Goal: Transaction & Acquisition: Download file/media

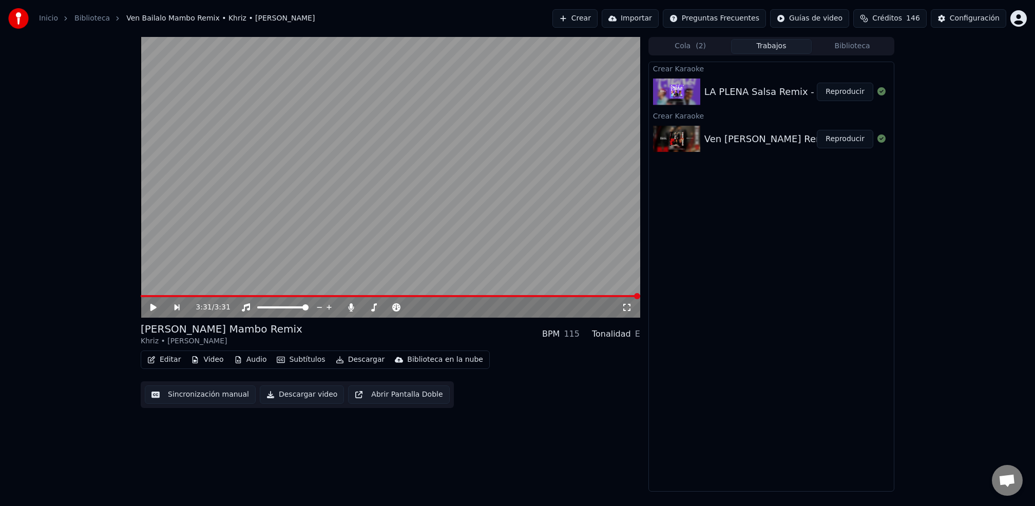
click at [147, 296] on span at bounding box center [390, 296] width 499 height 2
click at [152, 311] on icon at bounding box center [161, 307] width 24 height 8
click at [323, 314] on div "0:45 / 3:31" at bounding box center [390, 307] width 499 height 21
click at [352, 312] on div at bounding box center [392, 307] width 93 height 10
click at [720, 148] on div "[PERSON_NAME] Remix - [PERSON_NAME] Y [PERSON_NAME] Reproducir" at bounding box center [771, 139] width 245 height 35
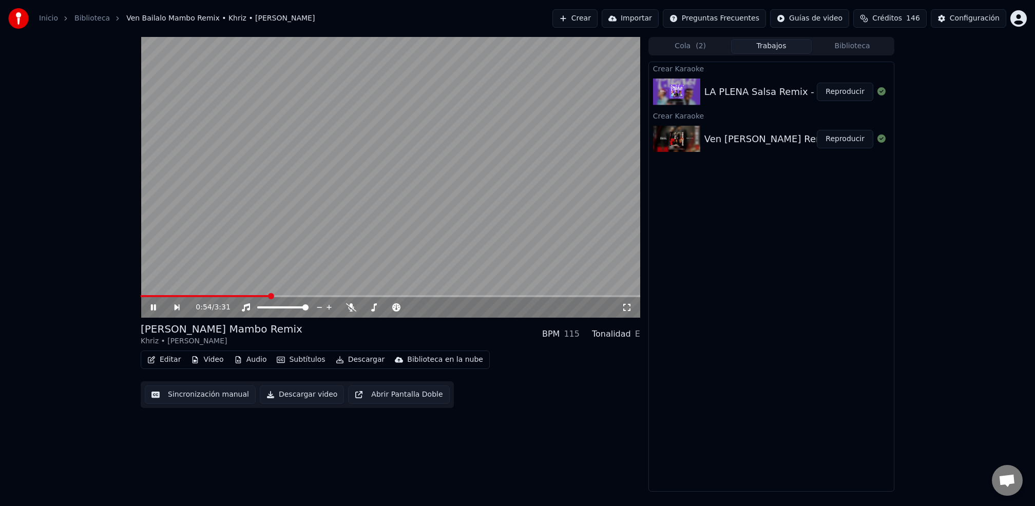
click at [851, 143] on button "Reproducir" at bounding box center [845, 139] width 56 height 18
click at [234, 297] on span at bounding box center [390, 296] width 499 height 2
click at [308, 305] on span at bounding box center [305, 307] width 6 height 6
click at [277, 302] on div "0:48 / 3:31" at bounding box center [390, 307] width 499 height 21
click at [340, 298] on div "0:56 / 3:31" at bounding box center [390, 307] width 499 height 21
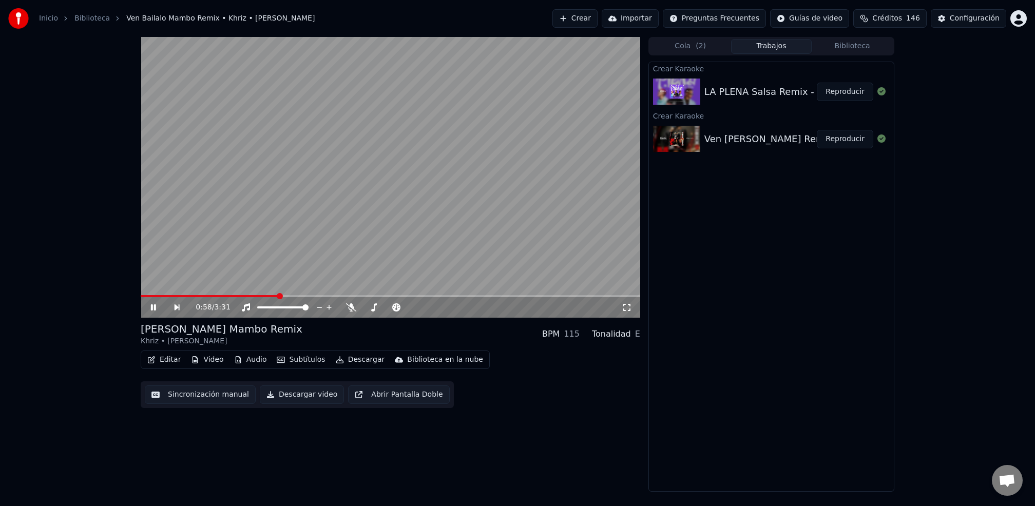
click at [336, 299] on div "0:58 / 3:31" at bounding box center [390, 307] width 499 height 21
click at [337, 298] on div "0:59 / 3:31" at bounding box center [390, 307] width 499 height 21
click at [335, 300] on div "0:59 / 3:31" at bounding box center [390, 307] width 499 height 21
click at [305, 296] on span at bounding box center [390, 296] width 499 height 2
click at [237, 294] on video at bounding box center [390, 177] width 499 height 281
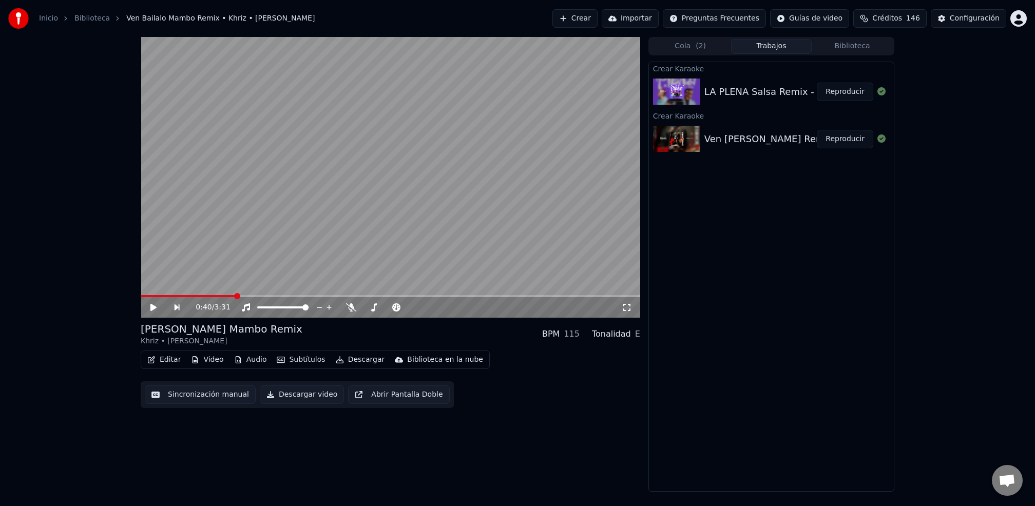
click at [234, 297] on span at bounding box center [188, 296] width 94 height 2
click at [166, 306] on icon at bounding box center [161, 307] width 24 height 8
click at [848, 91] on button "Reproducir" at bounding box center [845, 92] width 56 height 18
click at [817, 83] on button "Reproducir" at bounding box center [845, 92] width 56 height 18
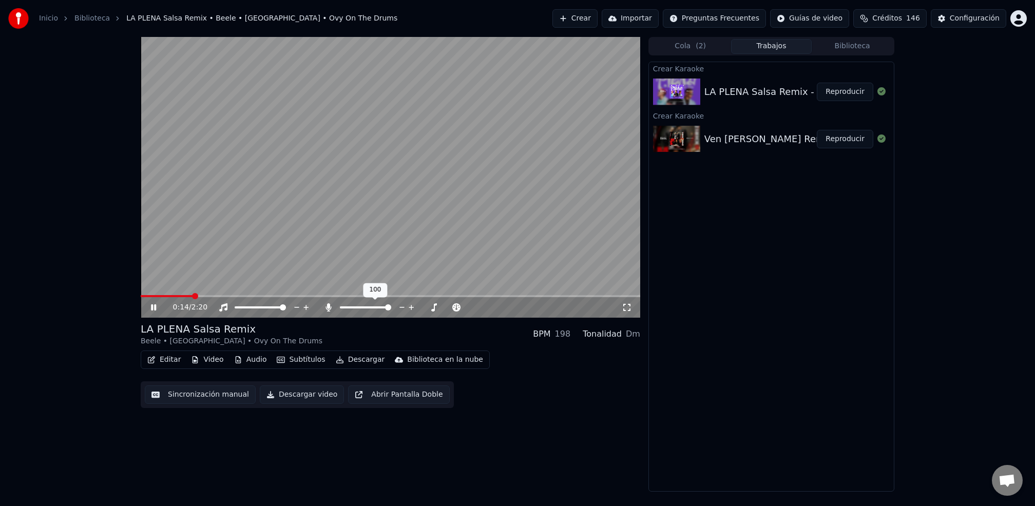
click at [435, 312] on div "0:14 / 2:20" at bounding box center [397, 307] width 449 height 10
click at [857, 95] on button "Reproducir" at bounding box center [845, 92] width 56 height 18
click at [627, 306] on icon at bounding box center [627, 307] width 10 height 8
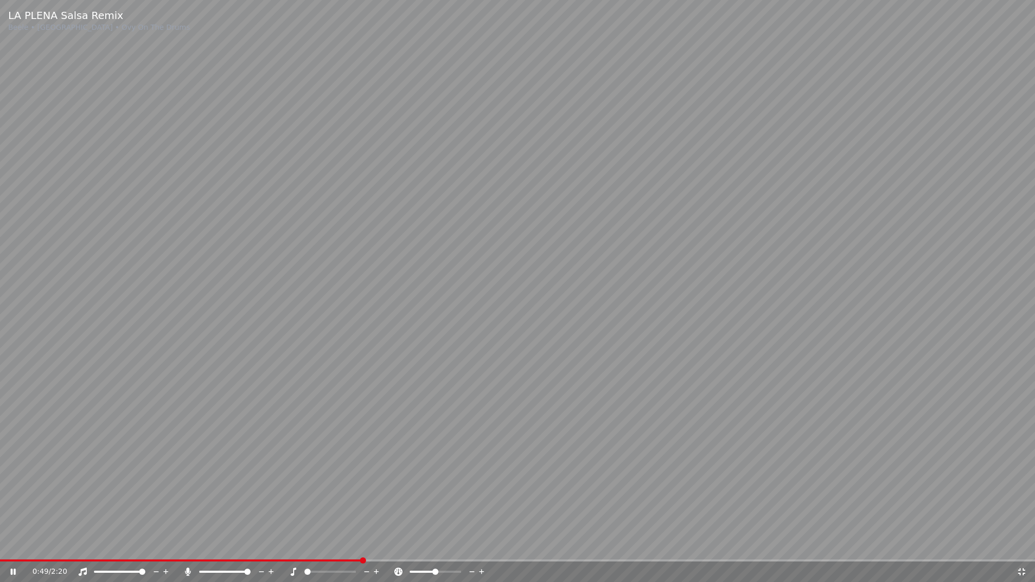
click at [304, 506] on span at bounding box center [307, 572] width 6 height 6
click at [311, 506] on span at bounding box center [307, 572] width 6 height 6
click at [313, 506] on span at bounding box center [315, 572] width 6 height 6
click at [323, 506] on span at bounding box center [329, 572] width 51 height 2
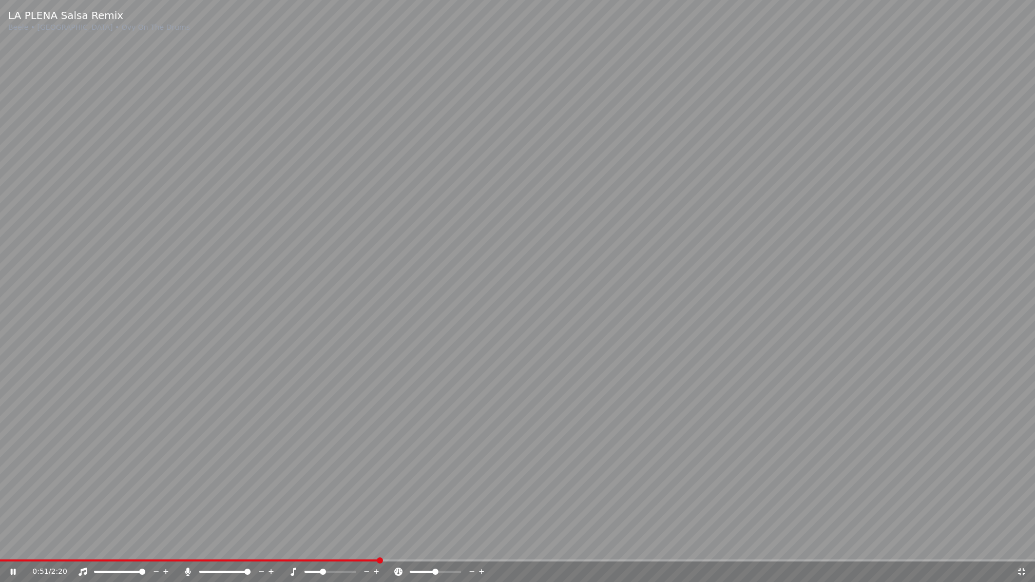
click at [322, 506] on span at bounding box center [323, 572] width 6 height 6
click at [289, 506] on icon at bounding box center [293, 572] width 10 height 8
click at [292, 506] on icon at bounding box center [293, 572] width 10 height 8
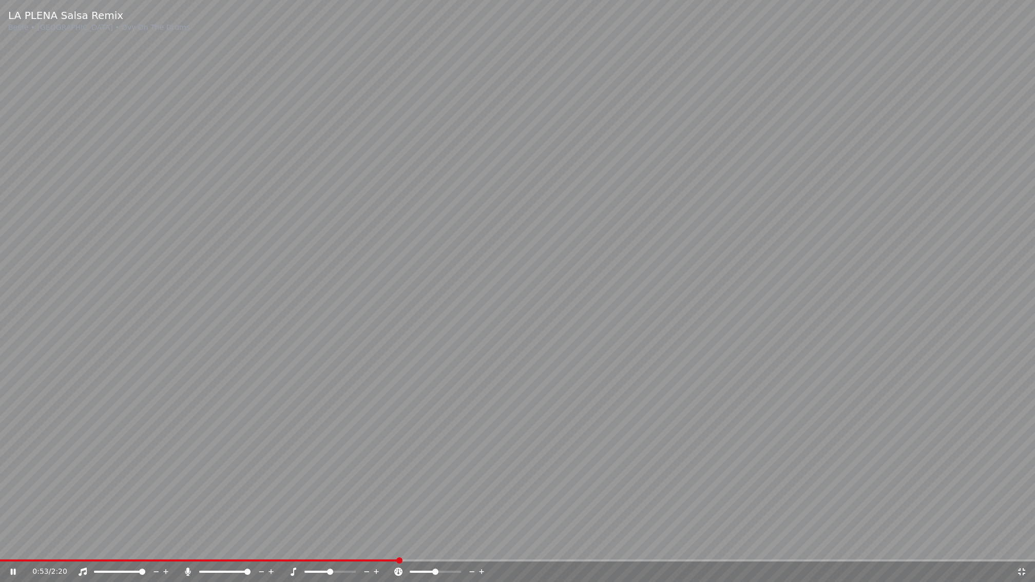
click at [294, 506] on icon at bounding box center [293, 572] width 10 height 8
click at [191, 506] on icon at bounding box center [188, 572] width 10 height 8
click at [194, 506] on div at bounding box center [234, 572] width 83 height 10
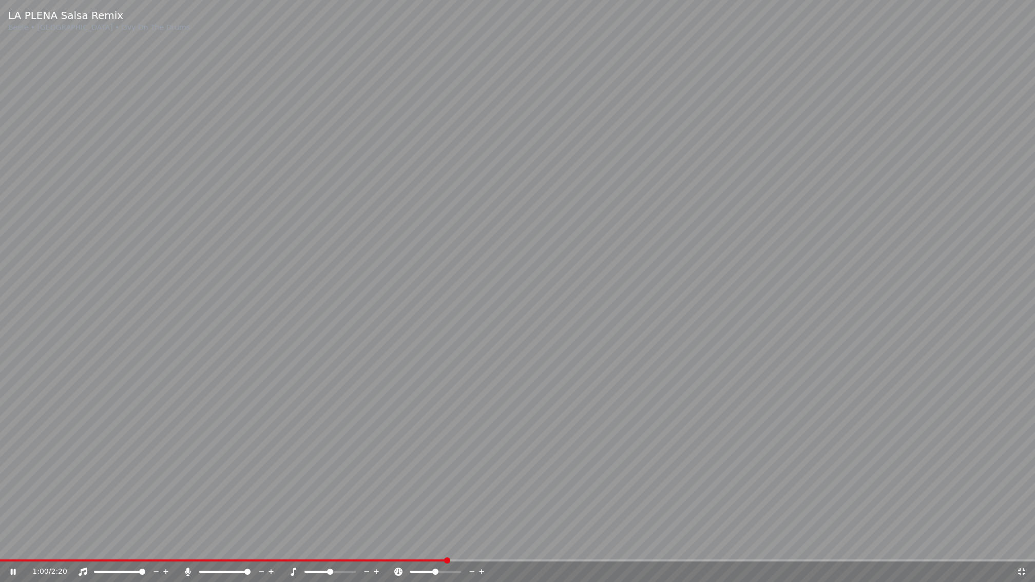
click at [189, 506] on icon at bounding box center [188, 572] width 10 height 8
click at [316, 506] on span at bounding box center [159, 560] width 318 height 2
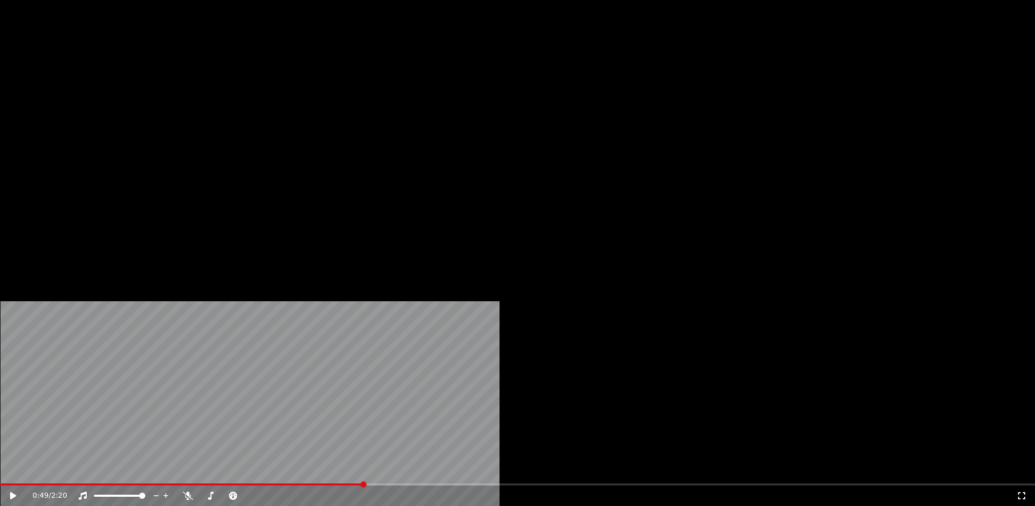
click at [353, 86] on button "Descargar" at bounding box center [360, 79] width 57 height 14
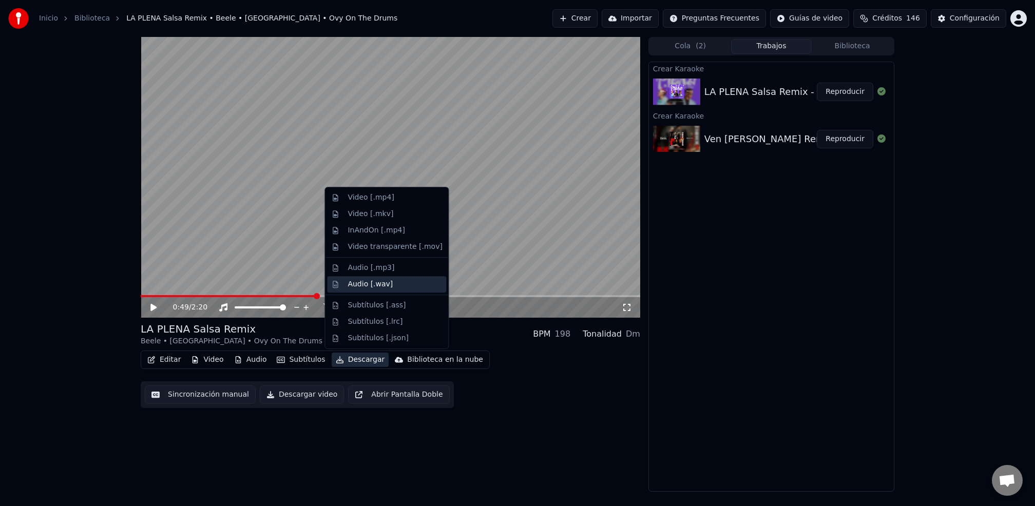
click at [394, 281] on div "Audio [.wav]" at bounding box center [395, 284] width 94 height 10
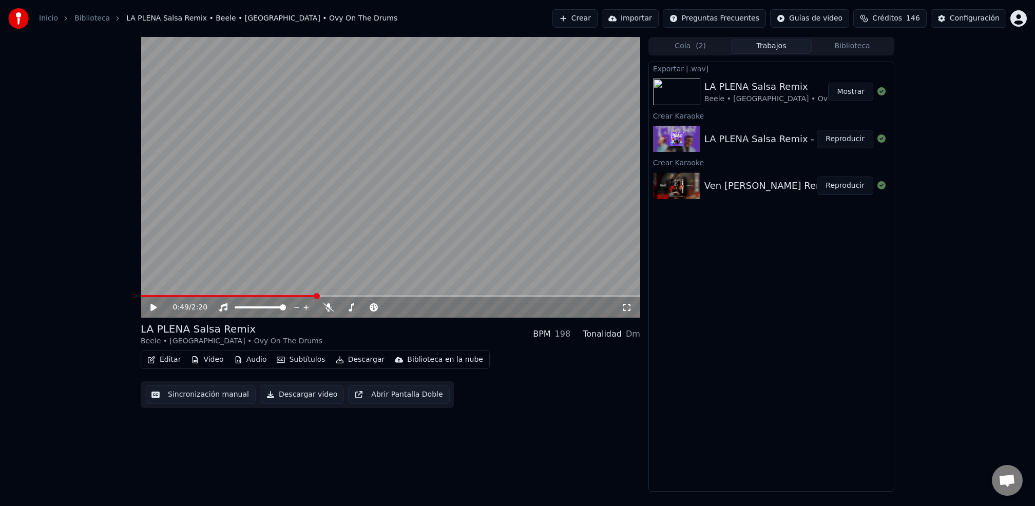
click at [153, 299] on div "0:49 / 2:20" at bounding box center [390, 307] width 499 height 21
click at [152, 304] on icon at bounding box center [161, 307] width 24 height 8
drag, startPoint x: 159, startPoint y: 298, endPoint x: 98, endPoint y: 295, distance: 61.1
click at [98, 295] on div "0:49 / 2:20 LA PLENA Salsa Remix Beele • [GEOGRAPHIC_DATA] • Ovy On The Drums B…" at bounding box center [517, 264] width 1035 height 455
click at [141, 293] on span at bounding box center [144, 296] width 6 height 6
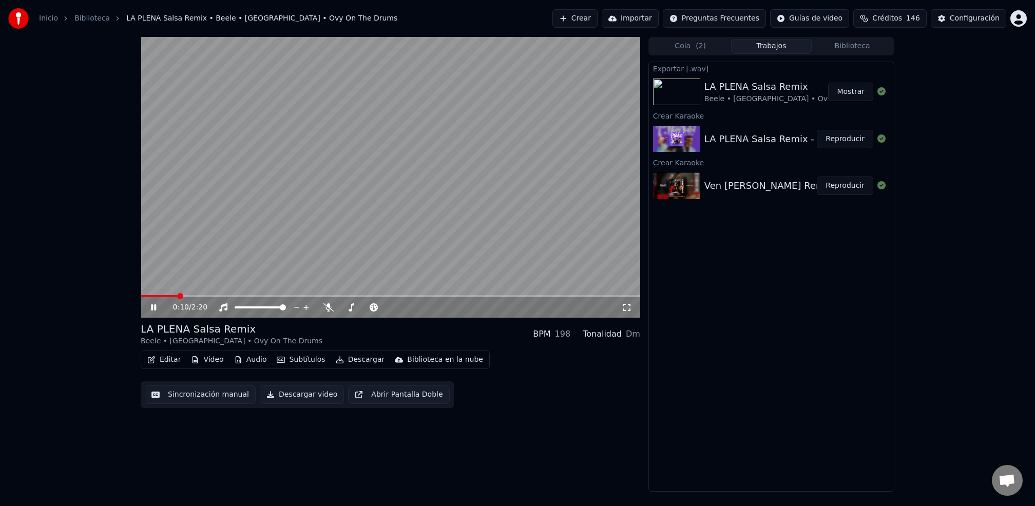
click at [364, 361] on button "Descargar" at bounding box center [360, 360] width 57 height 14
drag, startPoint x: 286, startPoint y: 307, endPoint x: 227, endPoint y: 308, distance: 58.5
click at [227, 308] on div at bounding box center [264, 307] width 93 height 10
click at [284, 310] on span at bounding box center [283, 307] width 6 height 6
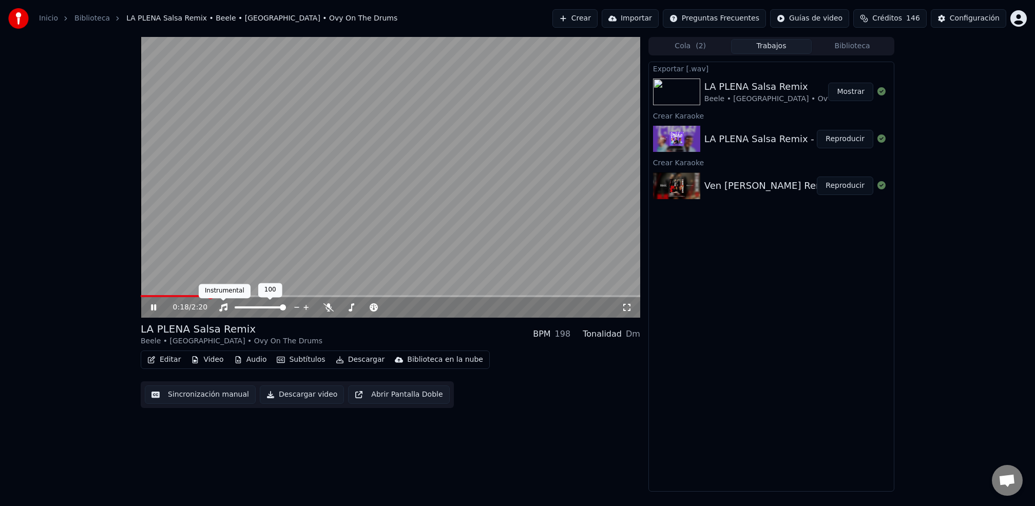
click at [224, 308] on icon at bounding box center [223, 307] width 10 height 8
click at [328, 309] on icon at bounding box center [328, 307] width 10 height 8
click at [144, 294] on div "0:01 / 2:20" at bounding box center [390, 177] width 499 height 281
click at [352, 362] on button "Descargar" at bounding box center [360, 360] width 57 height 14
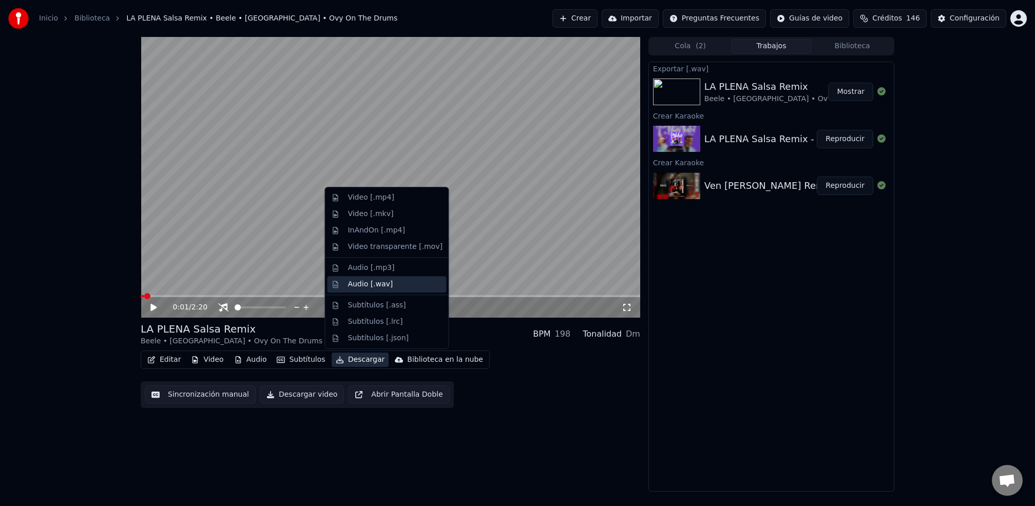
click at [378, 286] on div "Audio [.wav]" at bounding box center [370, 284] width 45 height 10
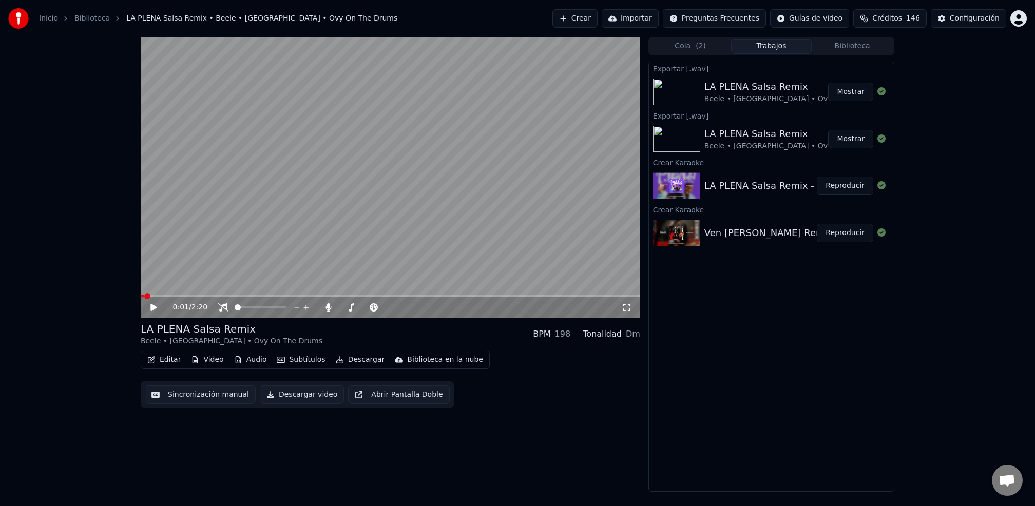
click at [150, 313] on div "0:01 / 2:20" at bounding box center [390, 307] width 499 height 21
click at [286, 307] on span at bounding box center [260, 307] width 51 height 2
click at [326, 310] on icon at bounding box center [328, 307] width 10 height 8
click at [148, 310] on div "0:01 / 2:20" at bounding box center [390, 307] width 491 height 10
click at [152, 310] on icon at bounding box center [153, 307] width 6 height 7
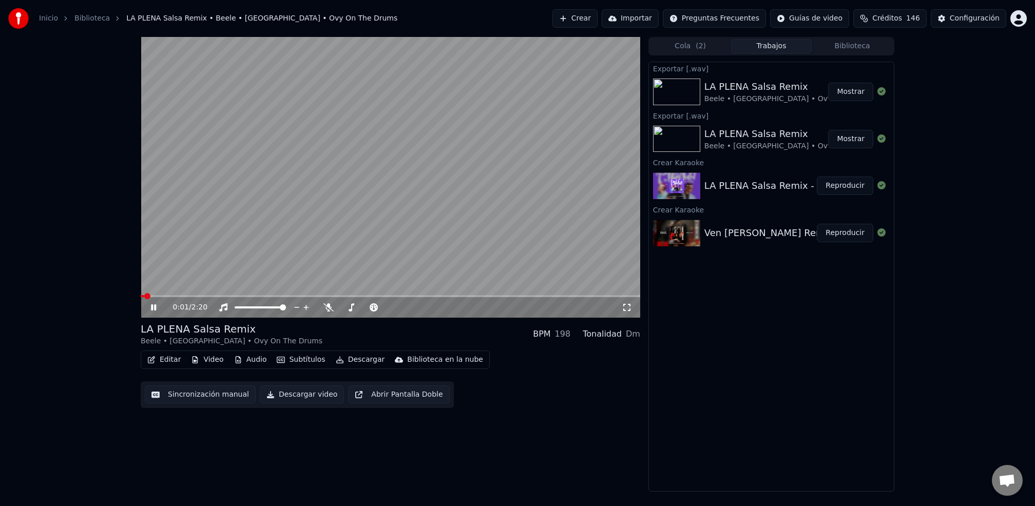
click at [364, 361] on button "Descargar" at bounding box center [360, 360] width 57 height 14
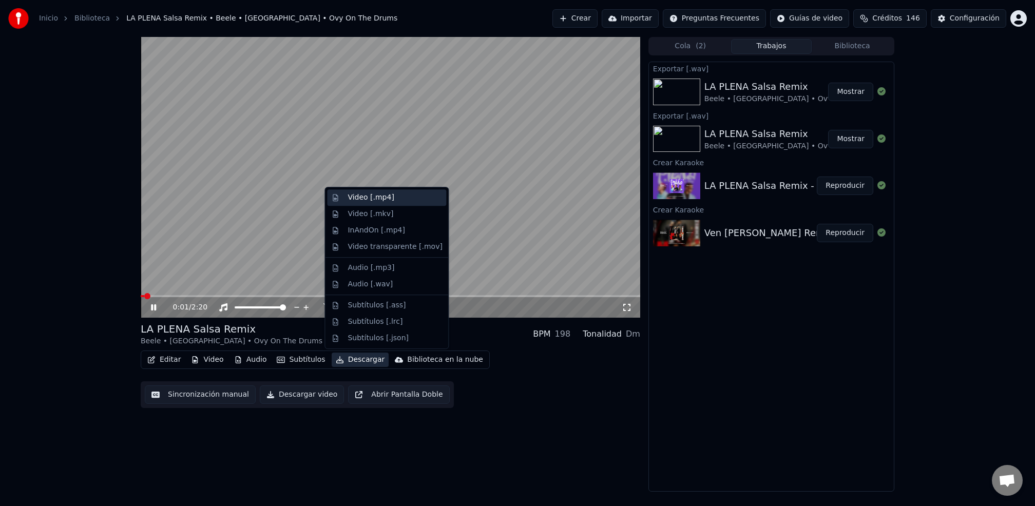
click at [374, 205] on div "Video [.mp4]" at bounding box center [386, 197] width 119 height 16
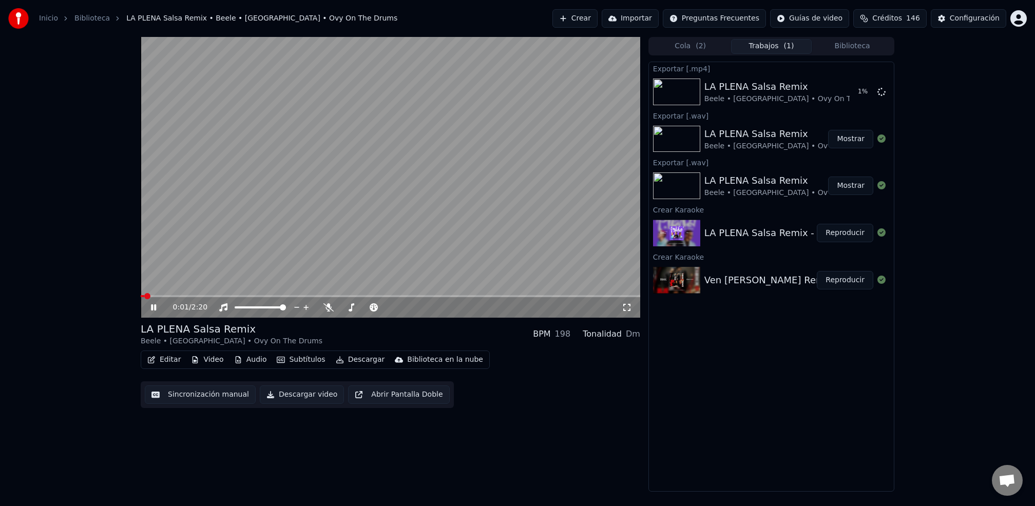
click at [126, 297] on div "0:01 / 2:20 LA PLENA Salsa Remix Beele • [GEOGRAPHIC_DATA] • Ovy On The Drums B…" at bounding box center [517, 264] width 1035 height 455
click at [155, 303] on icon at bounding box center [161, 307] width 24 height 8
click at [144, 299] on span at bounding box center [147, 296] width 6 height 6
click at [149, 308] on icon at bounding box center [161, 307] width 24 height 8
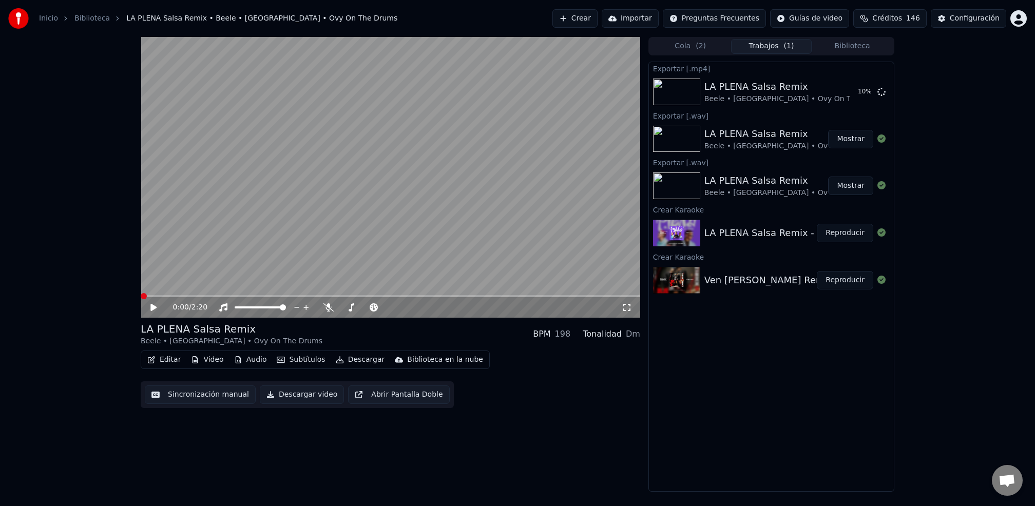
click at [868, 140] on button "Mostrar" at bounding box center [850, 139] width 45 height 18
click at [857, 141] on button "Mostrar" at bounding box center [850, 139] width 45 height 18
click at [700, 139] on div at bounding box center [678, 139] width 51 height 27
click at [680, 46] on button "Cola ( 2 )" at bounding box center [690, 46] width 81 height 15
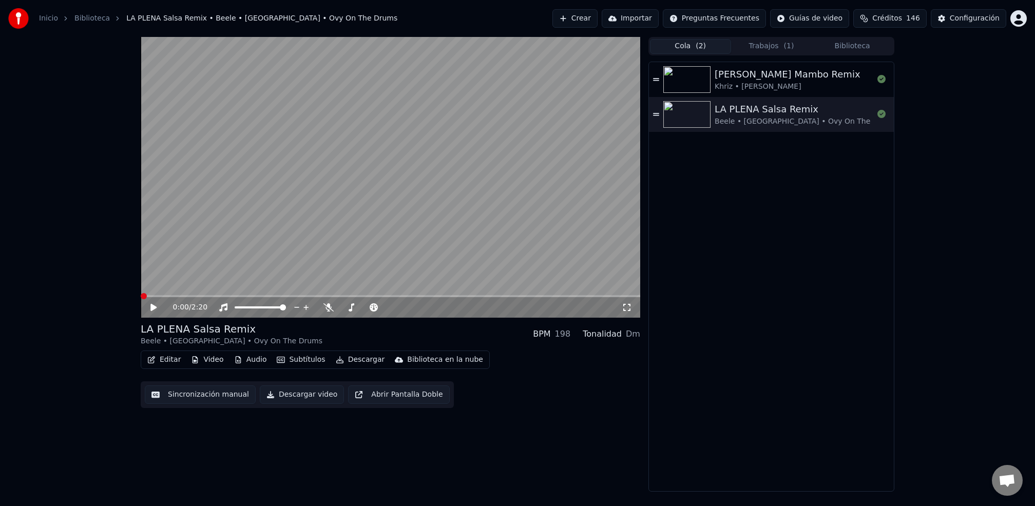
click at [750, 47] on button "Trabajos ( 1 )" at bounding box center [771, 46] width 81 height 15
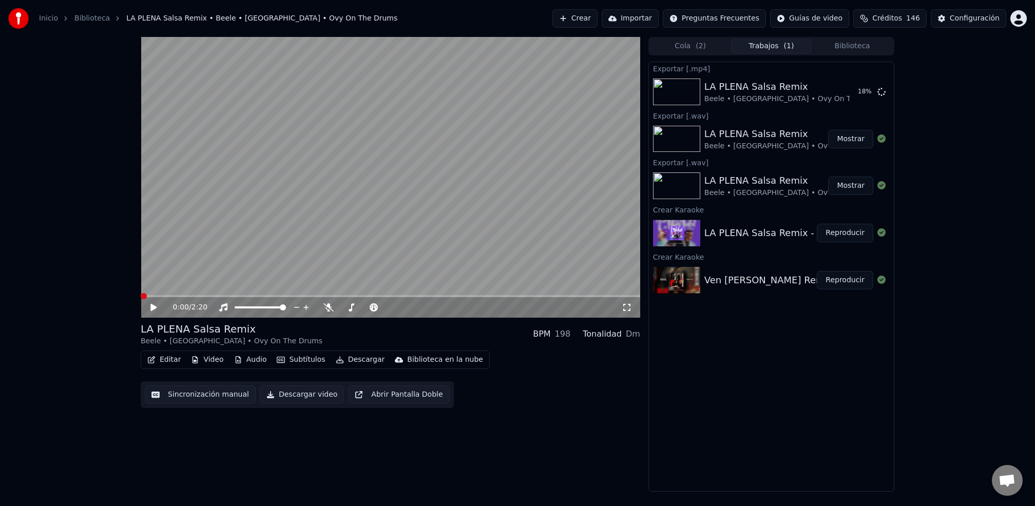
click at [840, 47] on button "Biblioteca" at bounding box center [852, 46] width 81 height 15
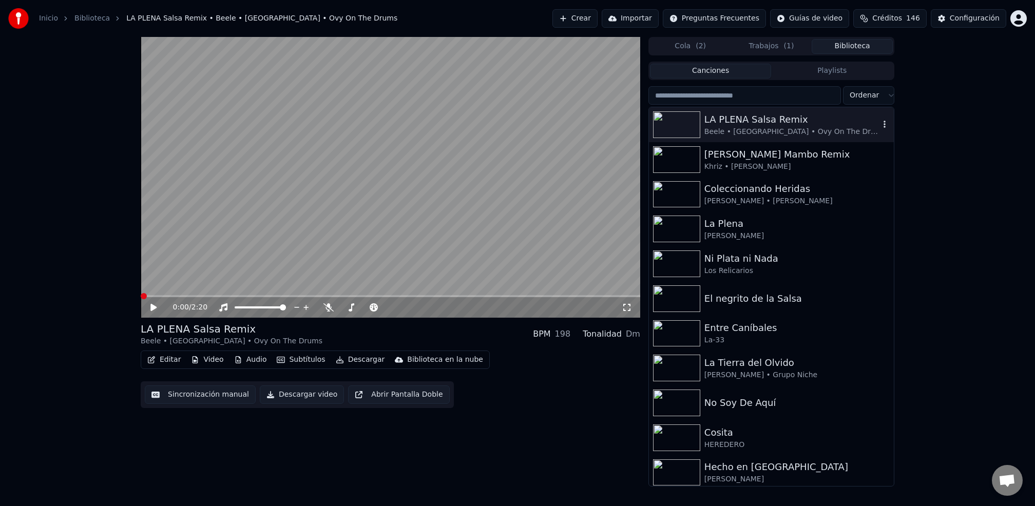
click at [677, 123] on img at bounding box center [676, 124] width 47 height 27
click at [626, 309] on icon at bounding box center [627, 307] width 10 height 8
click at [154, 307] on icon at bounding box center [153, 307] width 5 height 6
click at [764, 157] on div "[PERSON_NAME] Mambo Remix" at bounding box center [791, 154] width 175 height 14
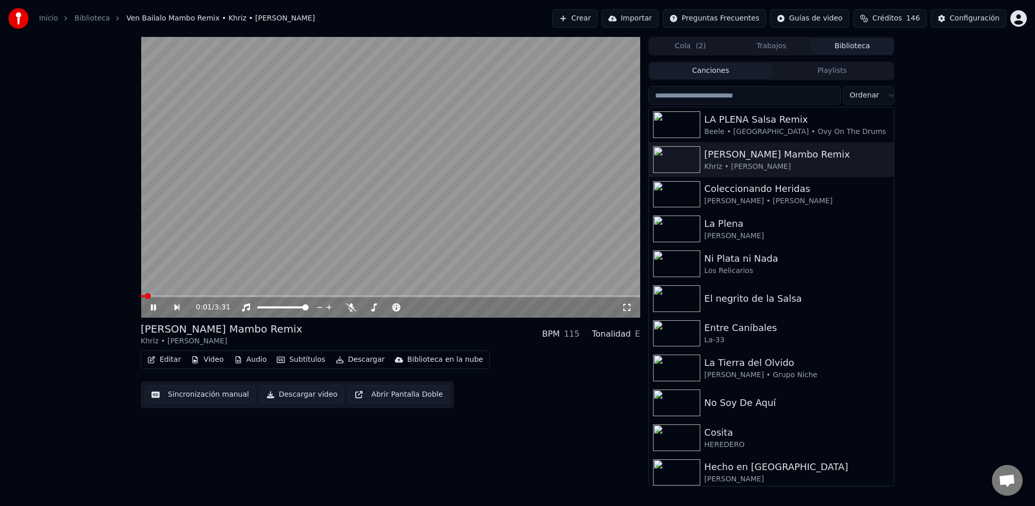
click at [223, 295] on video at bounding box center [390, 177] width 499 height 281
click at [230, 297] on div "0:02 / 3:31" at bounding box center [390, 307] width 499 height 21
click at [152, 310] on icon at bounding box center [153, 307] width 6 height 7
click at [234, 299] on div "0:04 / 3:31" at bounding box center [390, 307] width 499 height 21
click at [362, 310] on span at bounding box center [365, 307] width 6 height 6
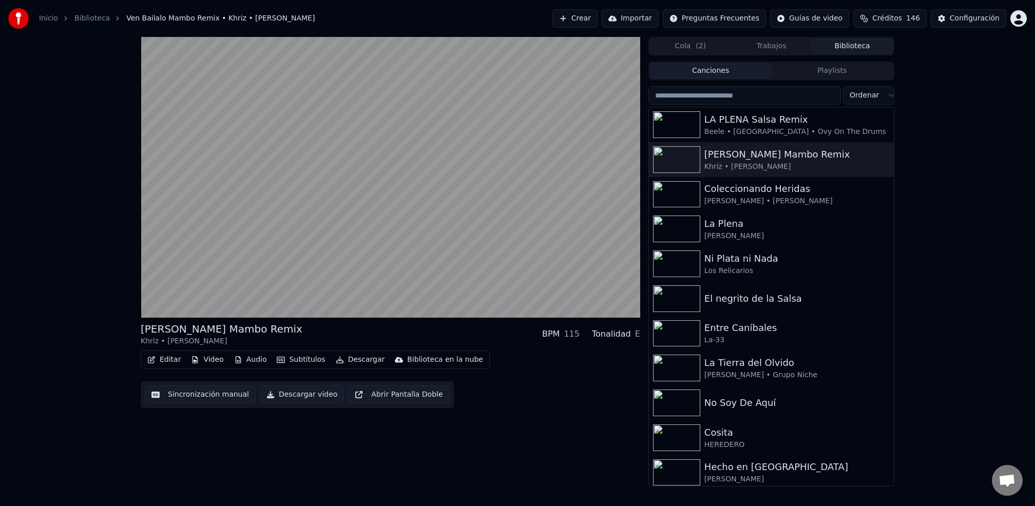
click at [354, 361] on button "Descargar" at bounding box center [360, 360] width 57 height 14
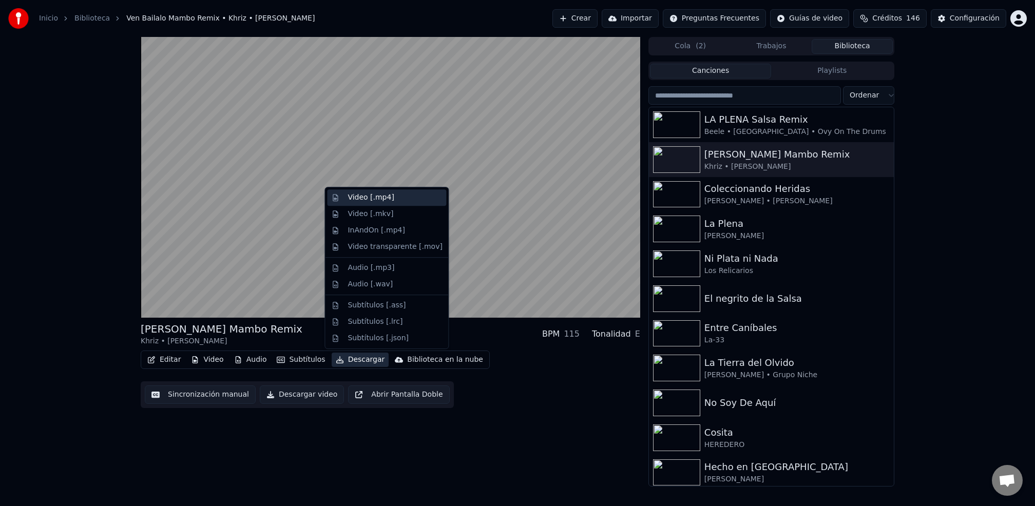
click at [397, 202] on div "Video [.mp4]" at bounding box center [386, 197] width 119 height 16
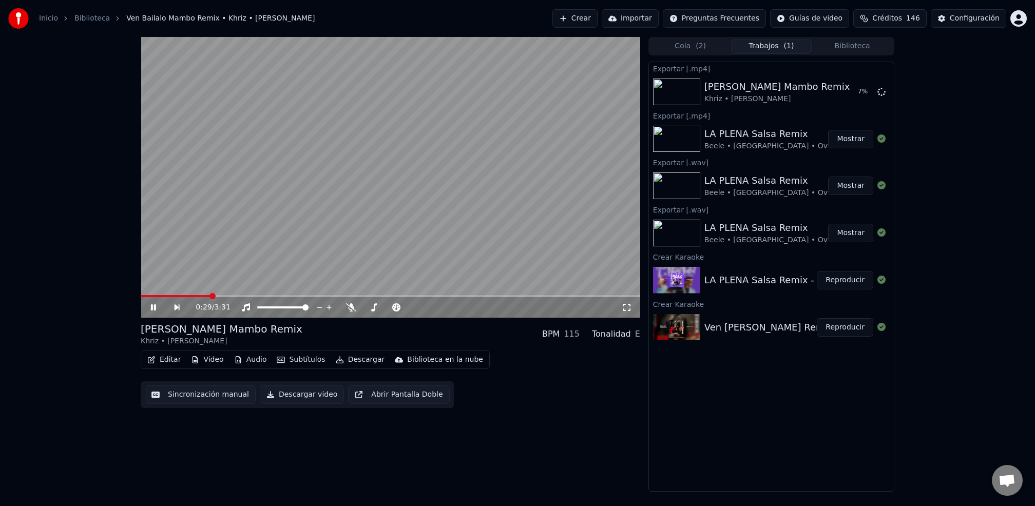
click at [155, 310] on icon at bounding box center [153, 307] width 5 height 6
